Goal: Answer question/provide support

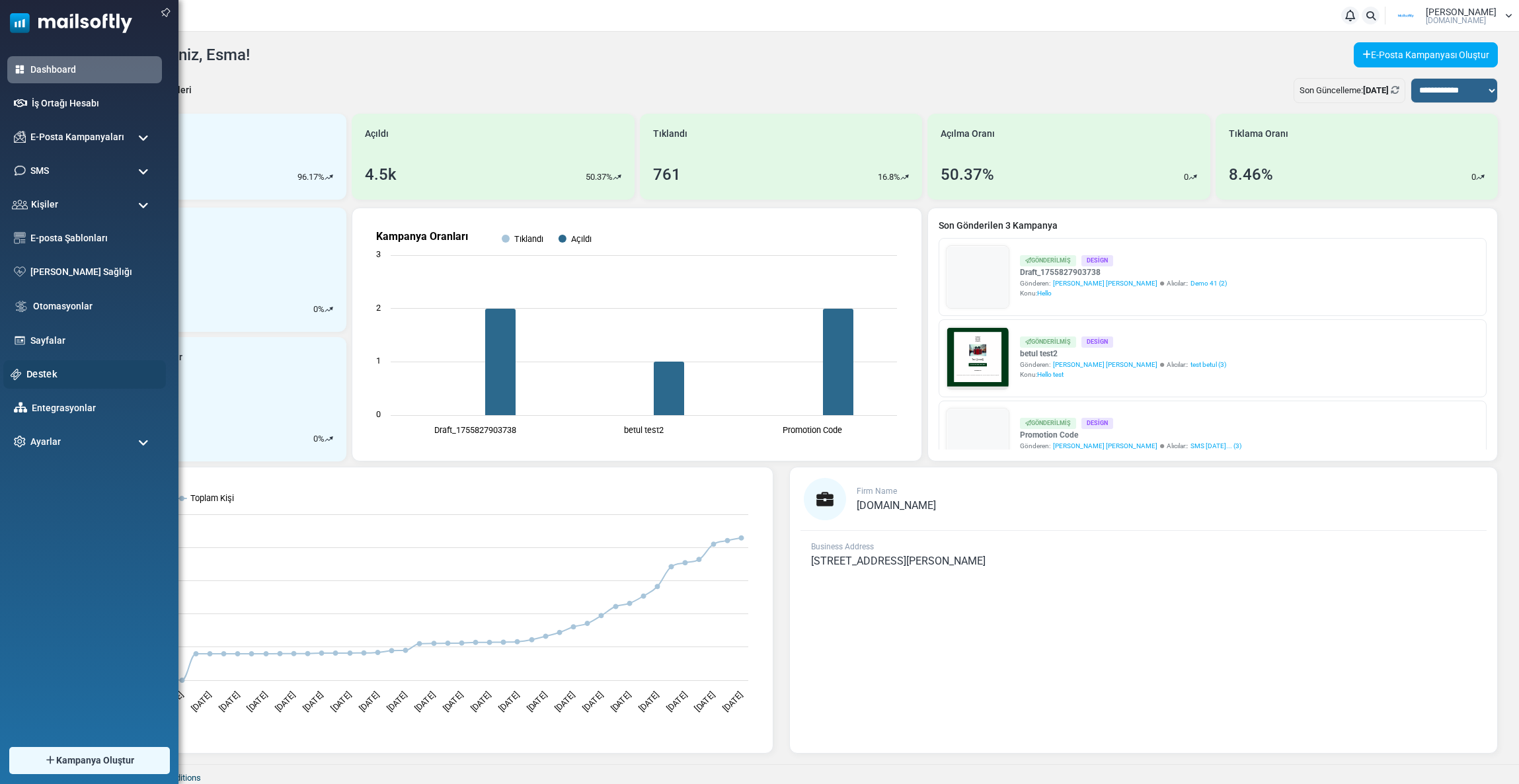
click at [42, 375] on link "Destek" at bounding box center [92, 374] width 132 height 14
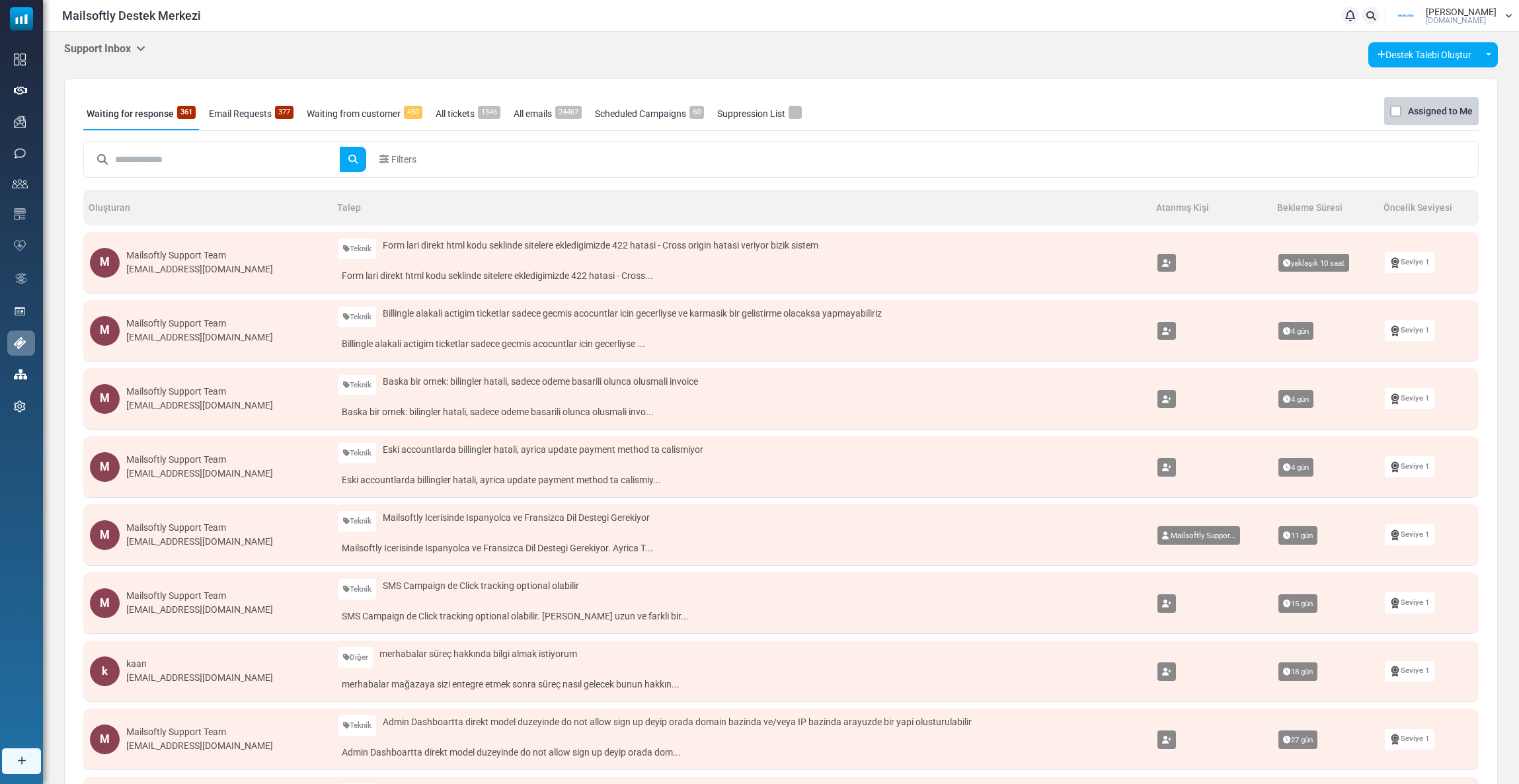
click at [119, 49] on h5 "Support Inbox" at bounding box center [105, 48] width 81 height 13
click at [186, 125] on link "Control Panel" at bounding box center [214, 125] width 113 height 24
click at [115, 51] on h5 "Support Inbox" at bounding box center [105, 48] width 81 height 13
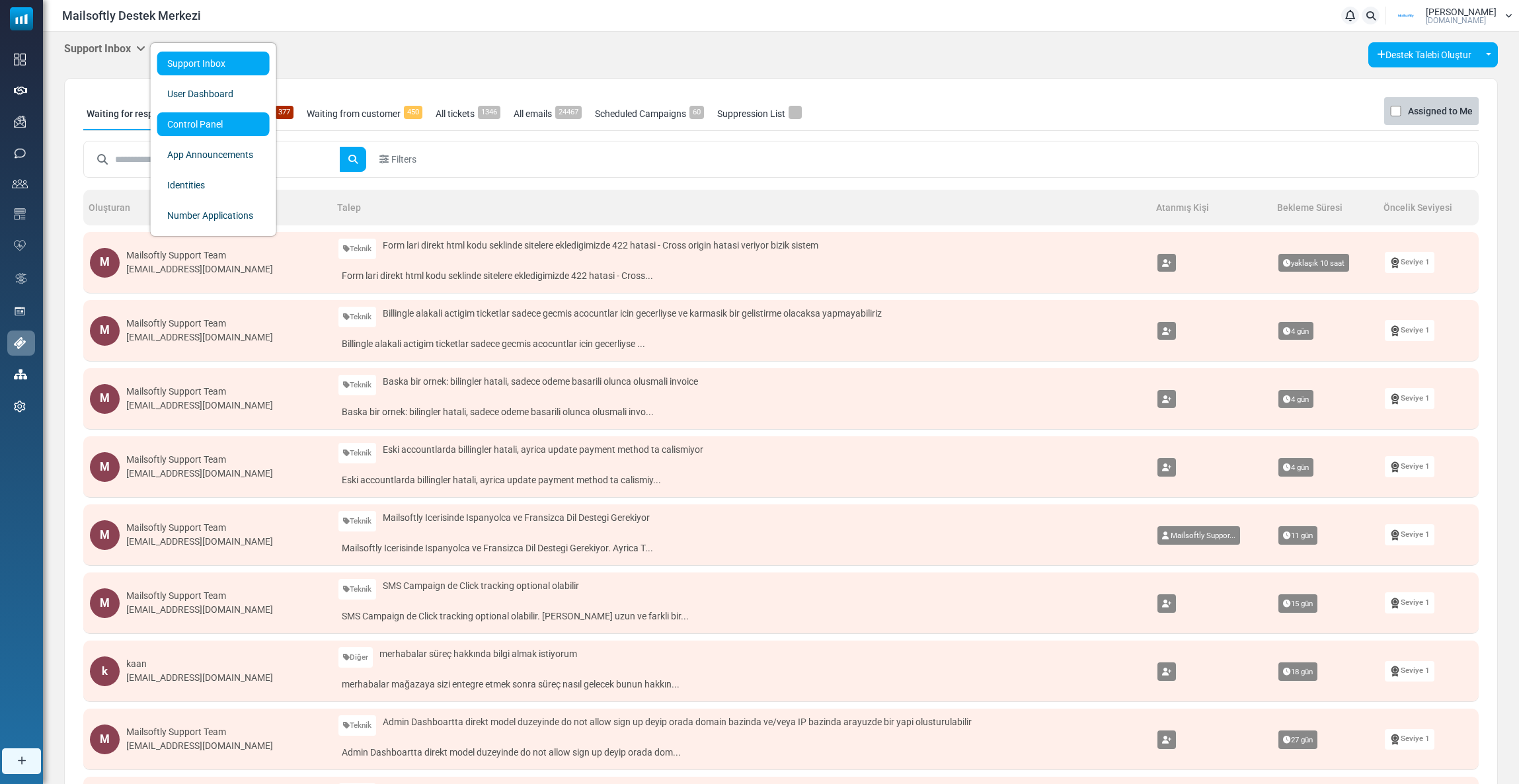
click at [178, 120] on link "Control Panel" at bounding box center [214, 125] width 113 height 24
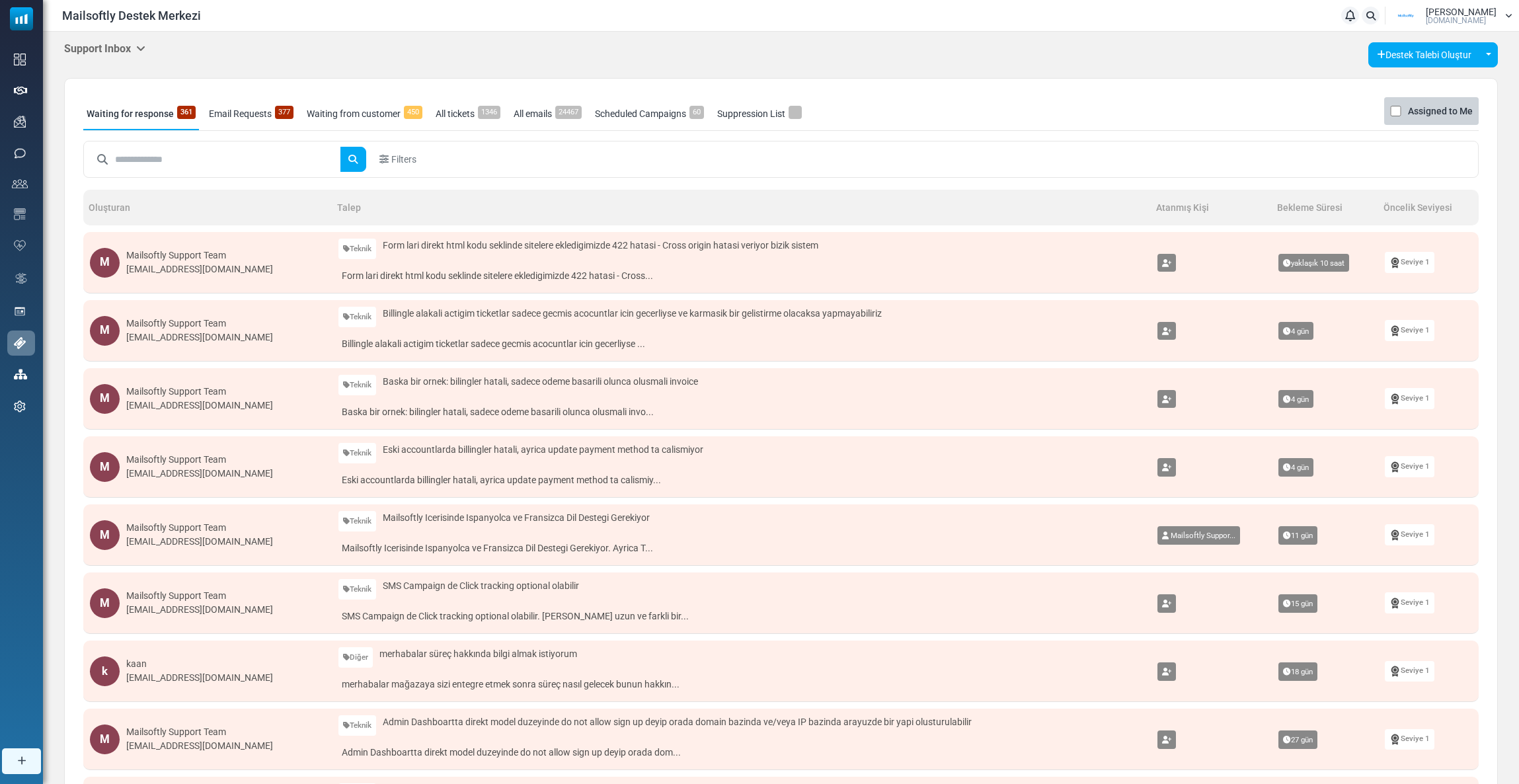
click at [209, 158] on input "text" at bounding box center [228, 159] width 225 height 25
type input "*"
click at [153, 154] on input "text" at bounding box center [228, 159] width 225 height 25
type input "**"
